Goal: Navigation & Orientation: Find specific page/section

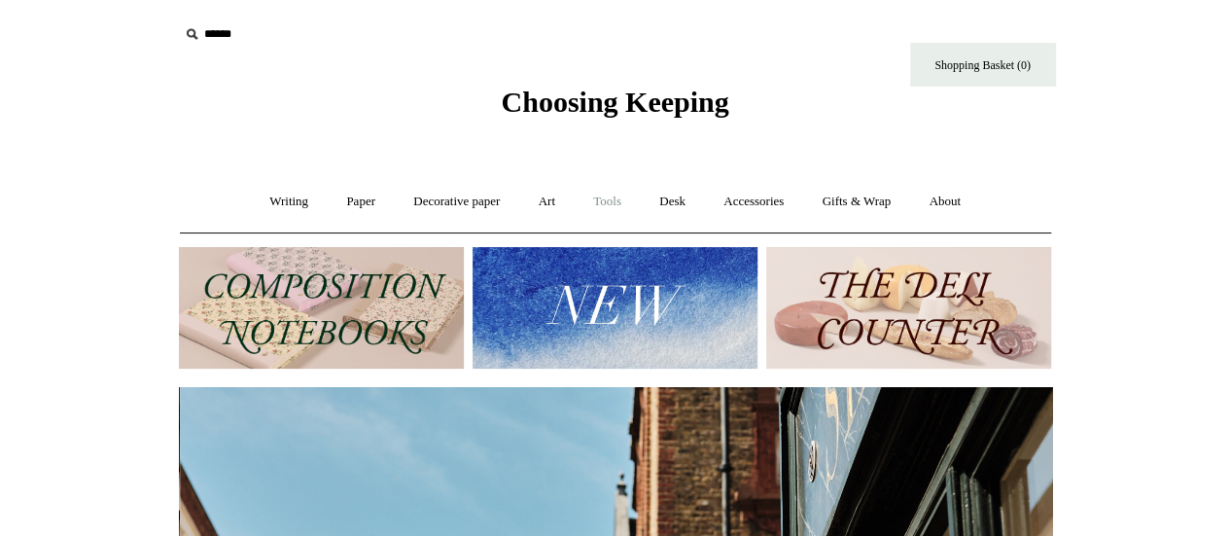
scroll to position [0, 873]
click at [762, 205] on link "Accessories +" at bounding box center [753, 202] width 95 height 52
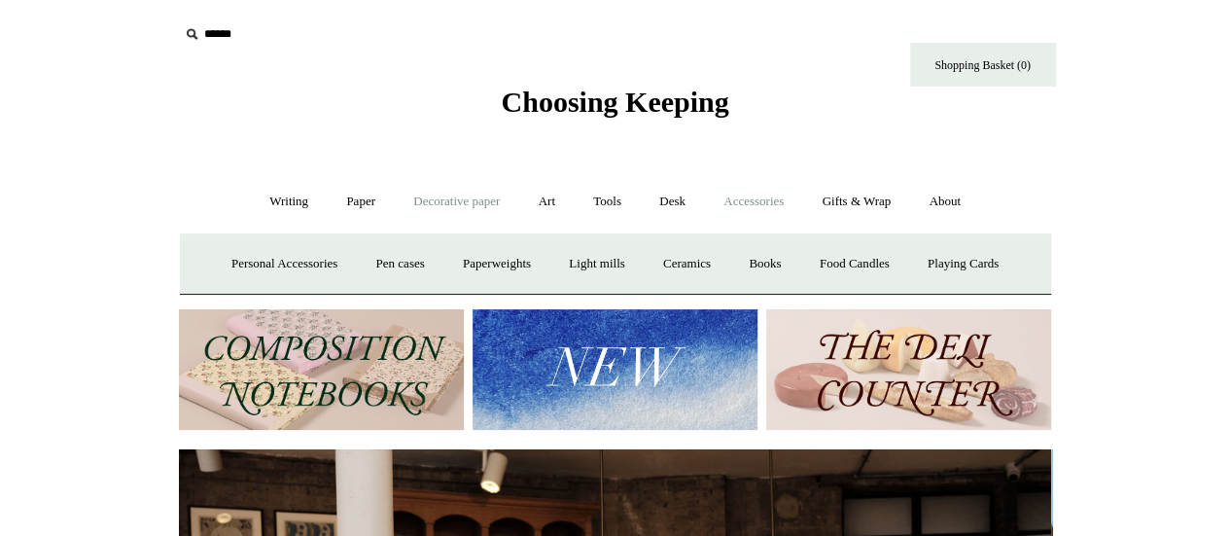
scroll to position [0, 0]
click at [427, 208] on link "Decorative paper +" at bounding box center [457, 202] width 122 height 52
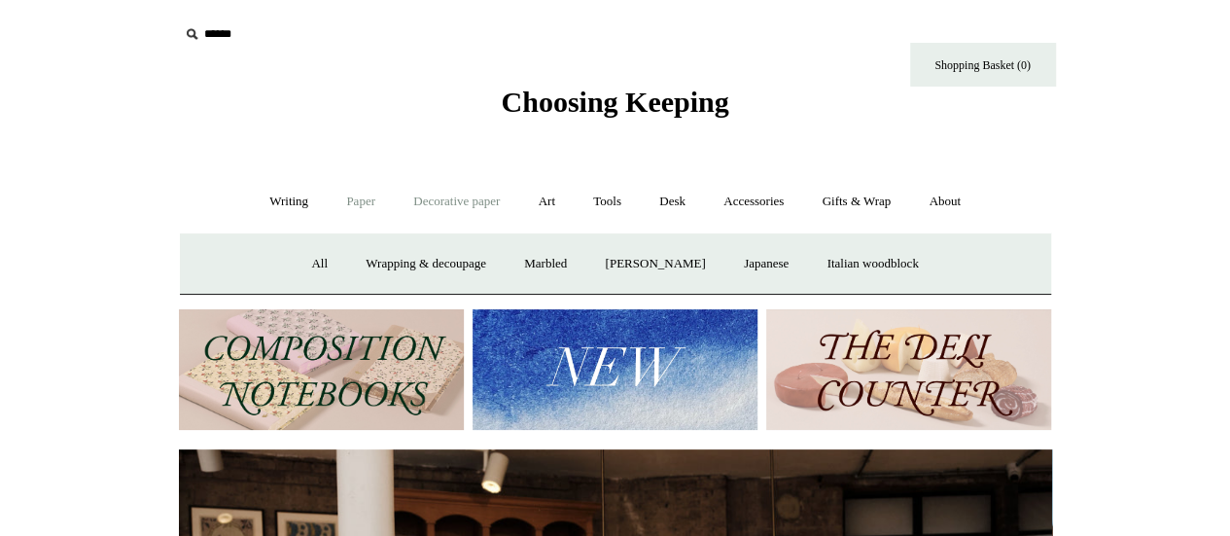
click at [360, 204] on link "Paper +" at bounding box center [361, 202] width 64 height 52
click at [292, 209] on link "Writing +" at bounding box center [289, 202] width 74 height 52
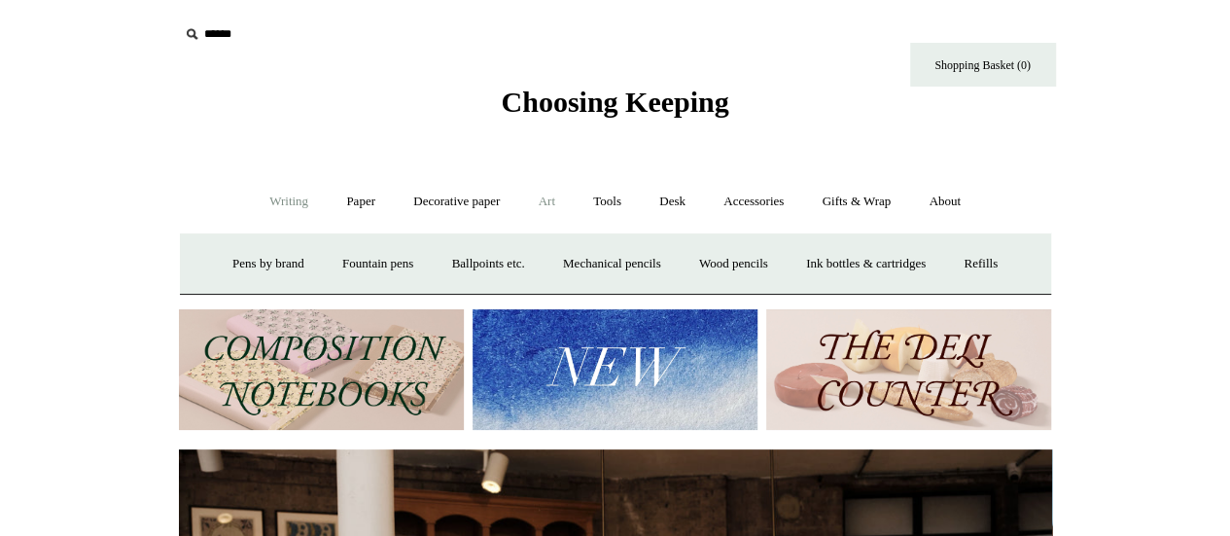
click at [544, 207] on link "Art +" at bounding box center [547, 202] width 52 height 52
click at [623, 203] on link "Tools +" at bounding box center [607, 202] width 63 height 52
click at [679, 205] on link "Desk +" at bounding box center [672, 202] width 61 height 52
click at [754, 204] on link "Accessories +" at bounding box center [753, 202] width 95 height 52
click at [839, 202] on link "Gifts & Wrap +" at bounding box center [856, 202] width 104 height 52
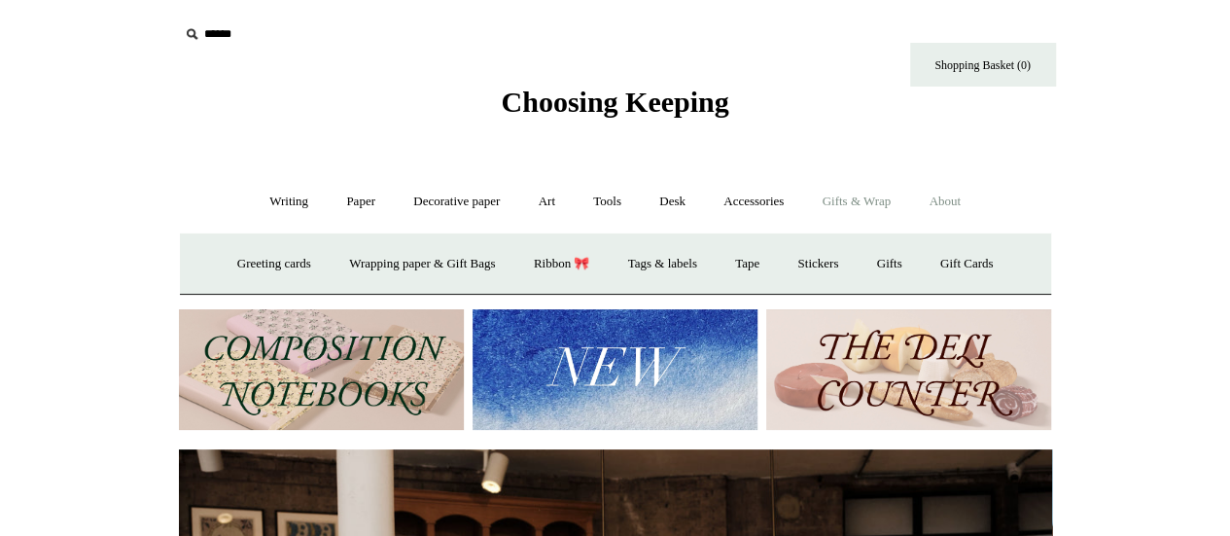
click at [952, 213] on link "About +" at bounding box center [944, 202] width 67 height 52
